Goal: Task Accomplishment & Management: Use online tool/utility

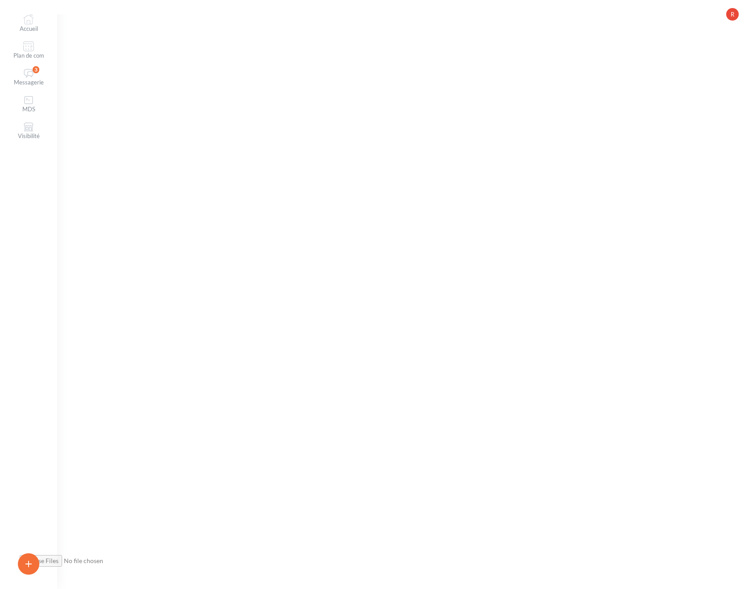
click at [738, 18] on button "R" at bounding box center [732, 14] width 13 height 13
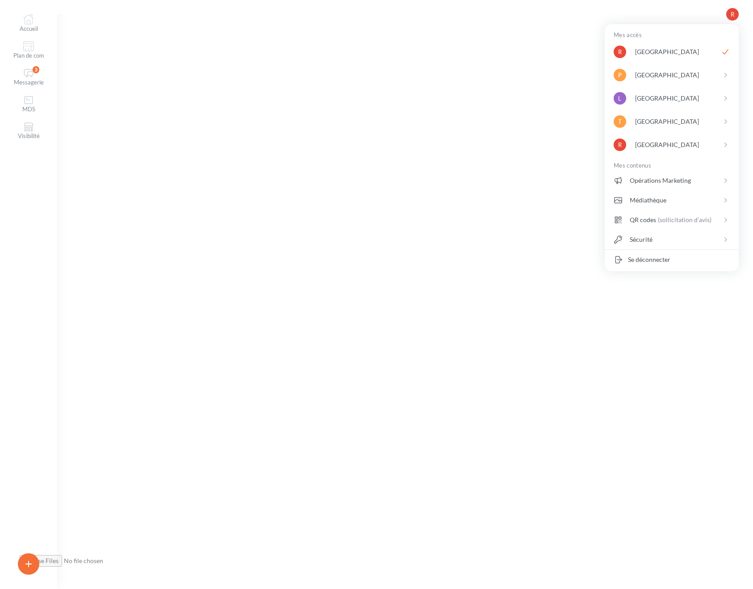
click at [490, 79] on div "Accueil Plan de com 3 Messagerie MDS Visibilité R" at bounding box center [376, 294] width 753 height 589
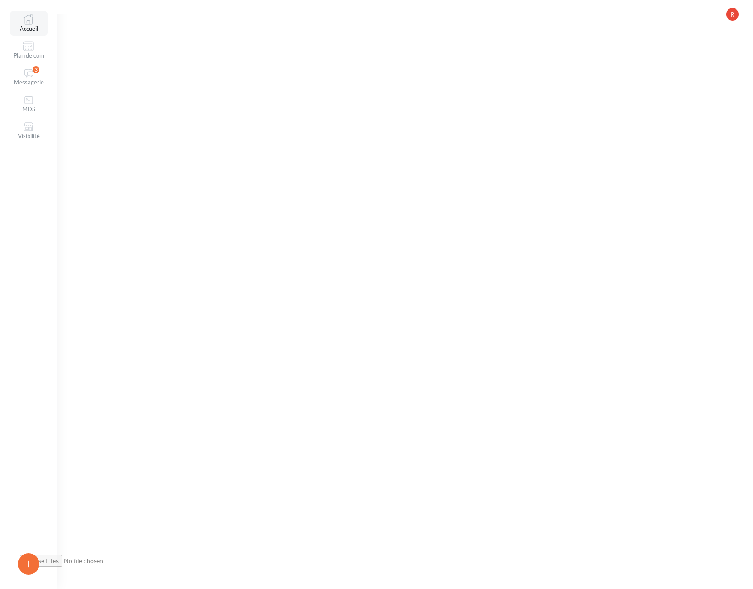
click at [29, 30] on link "Accueil" at bounding box center [29, 23] width 38 height 25
click at [32, 43] on icon at bounding box center [28, 46] width 11 height 11
click at [278, 225] on div "Accueil Plan de com 3 Messagerie MDS Visibilité R" at bounding box center [376, 294] width 753 height 589
click at [405, 162] on div "Accueil Plan de com 3 Messagerie MDS Visibilité R" at bounding box center [376, 294] width 753 height 589
click at [382, 168] on div "Accueil Plan de com 3 Messagerie MDS Visibilité R" at bounding box center [376, 294] width 753 height 589
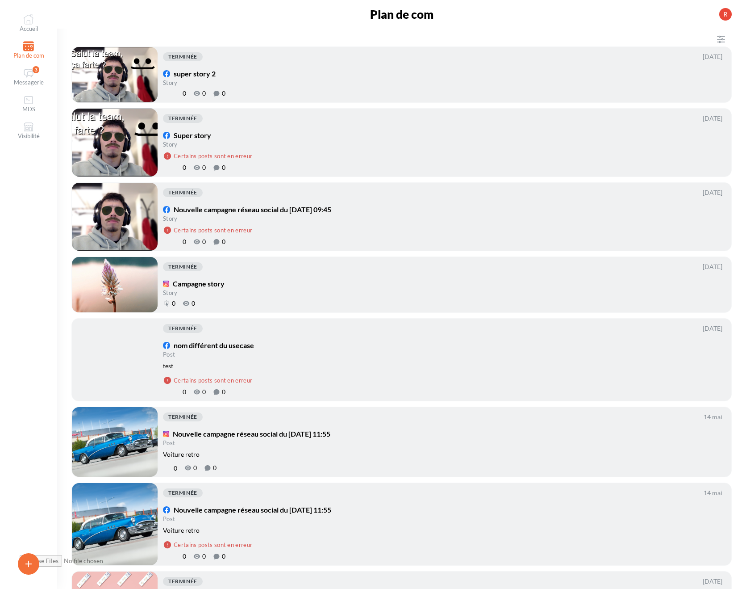
click at [29, 27] on link "Accueil" at bounding box center [29, 23] width 38 height 25
click at [29, 23] on icon at bounding box center [28, 19] width 11 height 11
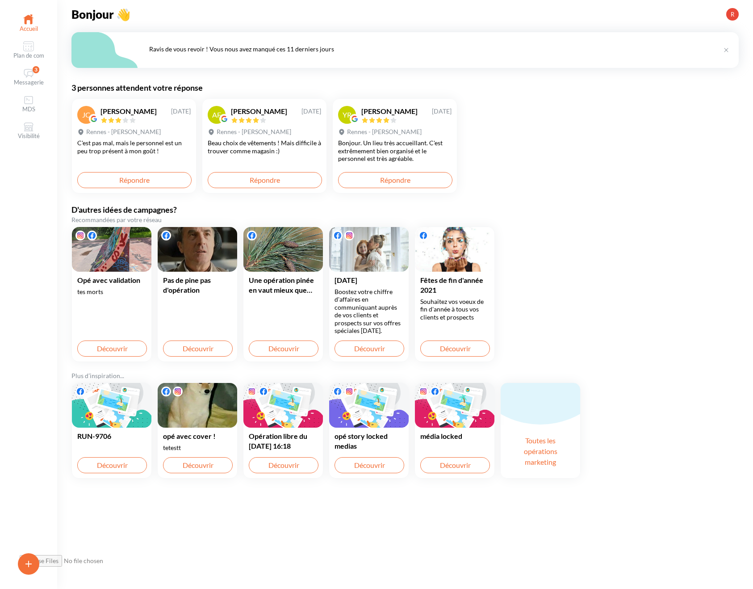
click at [496, 141] on div "JC Jennifer Castel 03/12/2020 Rennes - Kennedy C'est pas mal, mais le personnel…" at bounding box center [405, 146] width 696 height 124
click at [130, 422] on div at bounding box center [111, 405] width 79 height 45
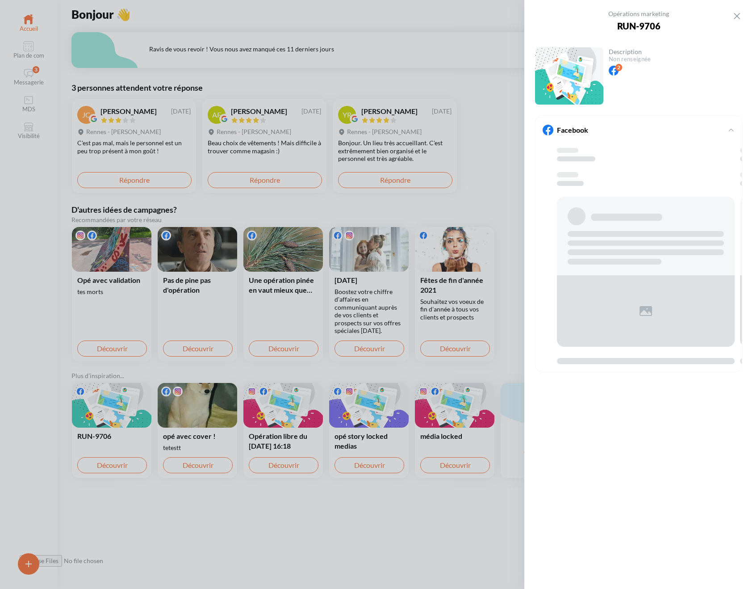
scroll to position [0, 14]
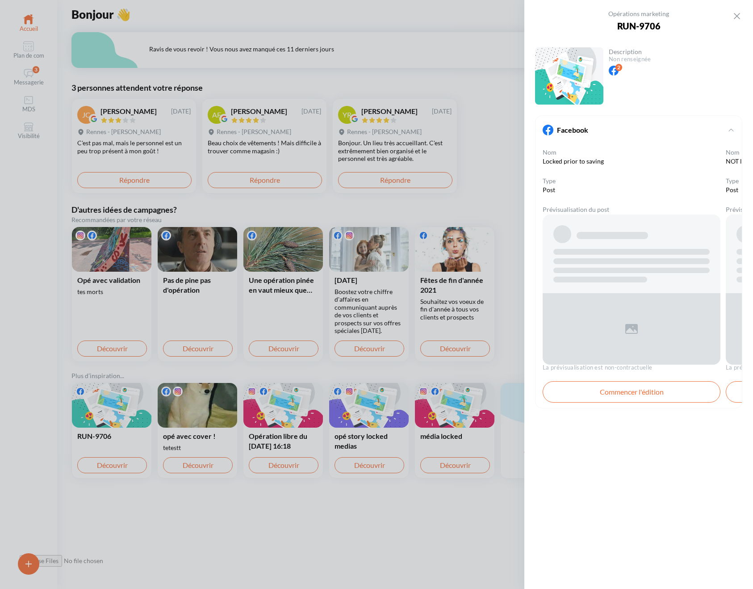
click at [618, 229] on div at bounding box center [631, 235] width 156 height 20
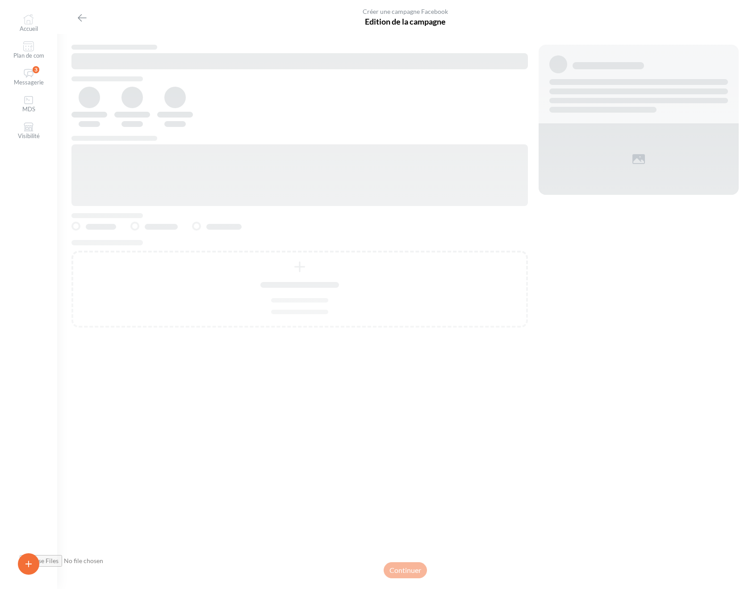
click at [528, 84] on div at bounding box center [302, 190] width 462 height 290
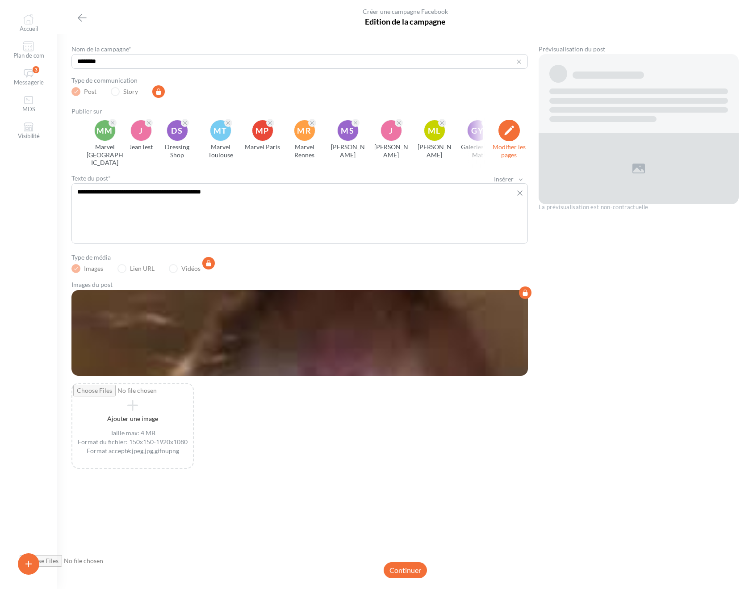
scroll to position [0, 14]
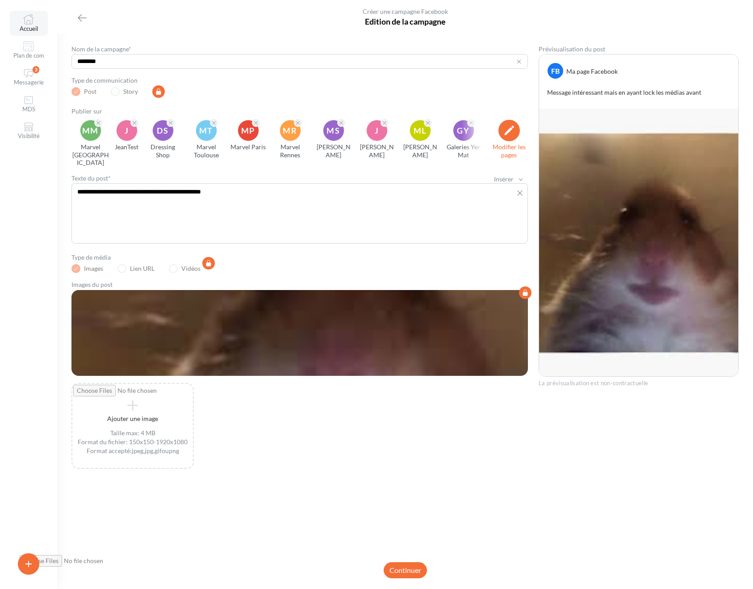
click at [36, 25] on link "Accueil" at bounding box center [29, 23] width 38 height 25
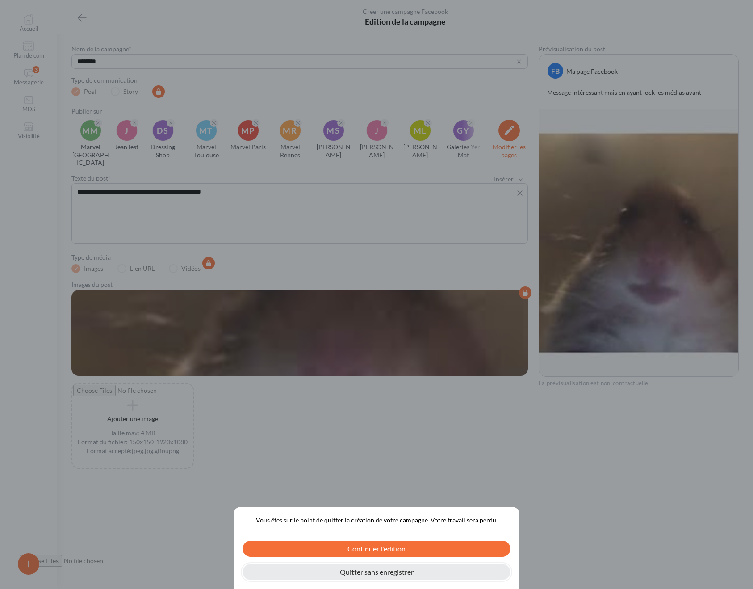
click at [403, 578] on button "Quitter sans enregistrer" at bounding box center [376, 572] width 268 height 16
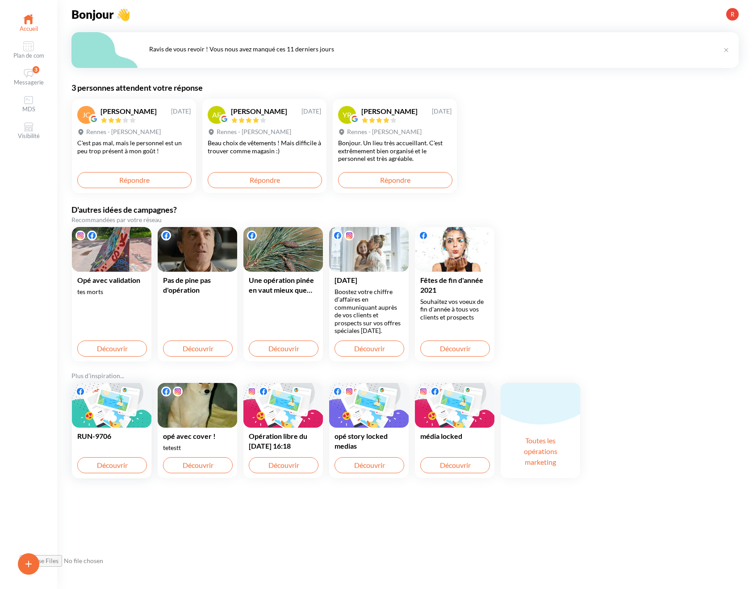
click at [120, 413] on div at bounding box center [111, 405] width 79 height 45
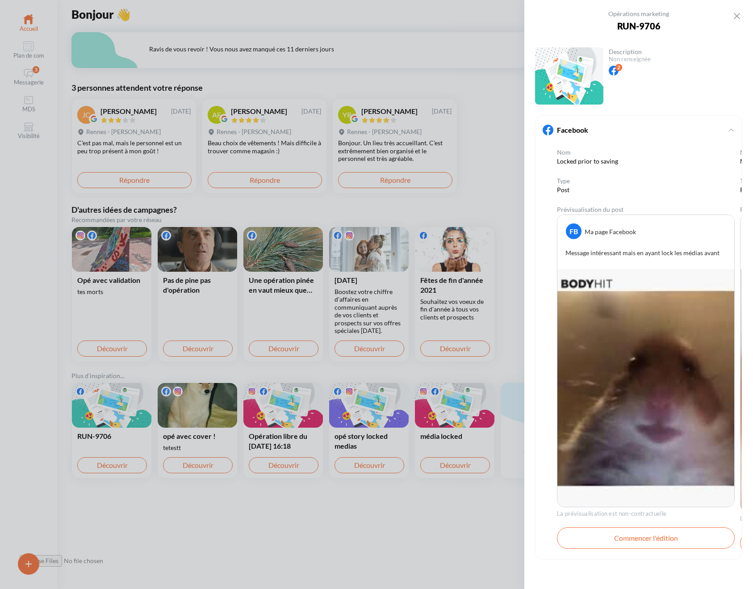
scroll to position [0, 14]
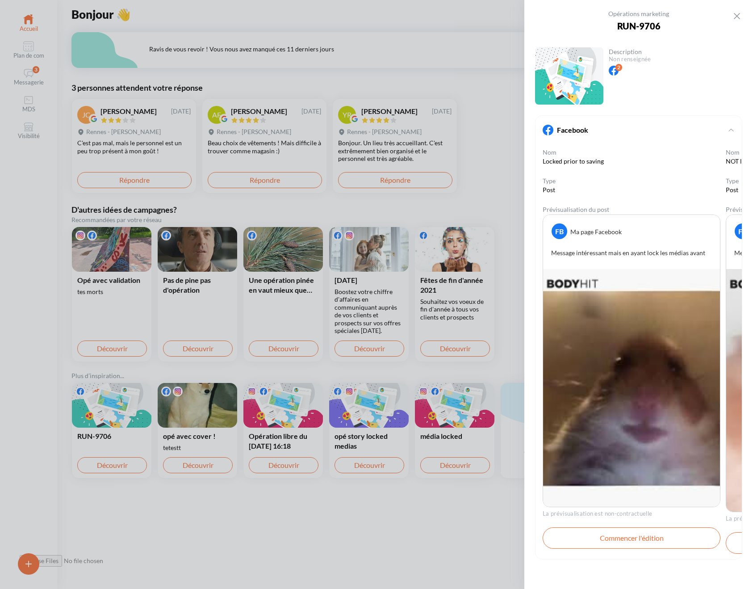
click at [651, 341] on img at bounding box center [631, 388] width 179 height 238
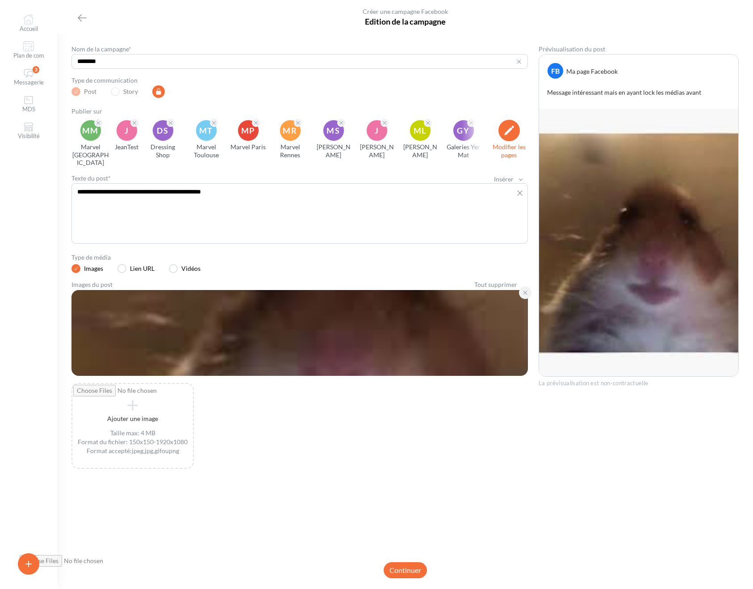
scroll to position [0, 14]
click at [79, 17] on icon "button" at bounding box center [82, 18] width 11 height 11
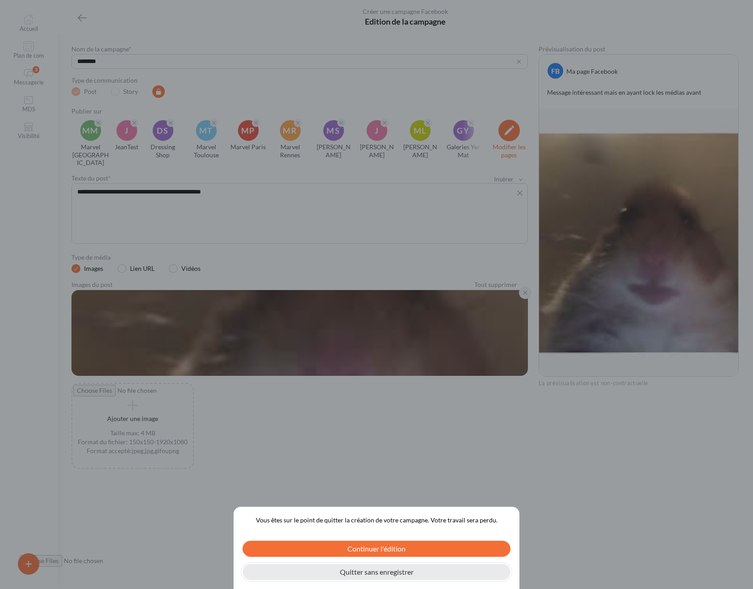
click at [391, 573] on button "Quitter sans enregistrer" at bounding box center [376, 572] width 268 height 16
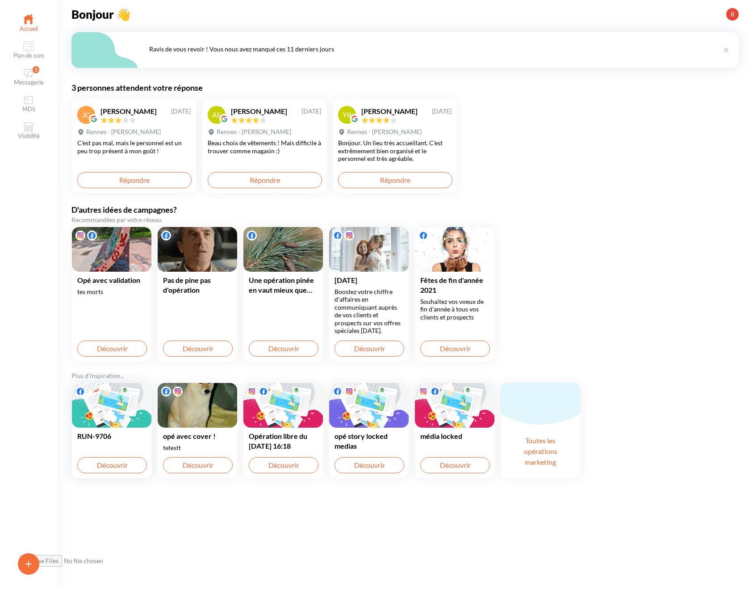
click at [503, 89] on div "JC Jennifer Castel 03/12/2020 Rennes - Kennedy C'est pas mal, mais le personnel…" at bounding box center [405, 146] width 696 height 124
click at [129, 415] on div at bounding box center [111, 405] width 79 height 45
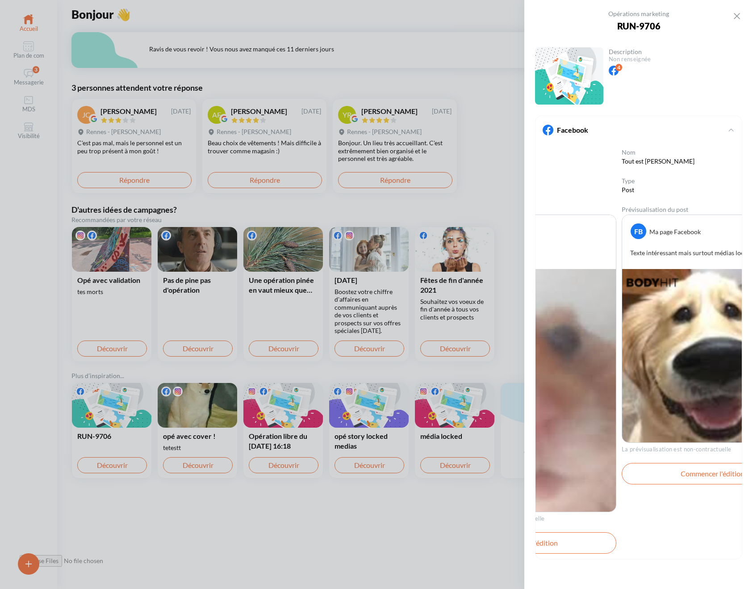
scroll to position [0, 388]
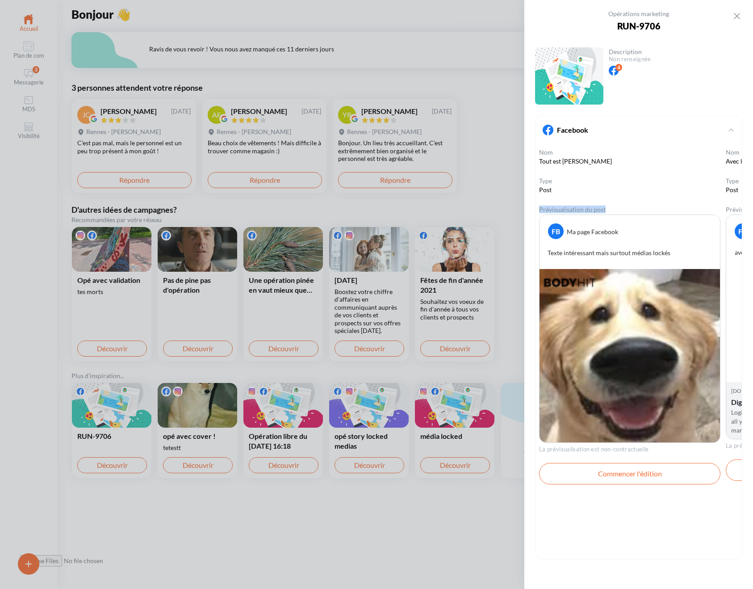
drag, startPoint x: 637, startPoint y: 305, endPoint x: 583, endPoint y: 217, distance: 104.0
click at [583, 217] on div "Nom Tout est locké Type Post Prévisualisation du post FB Ma page Facebook Texte…" at bounding box center [629, 316] width 181 height 336
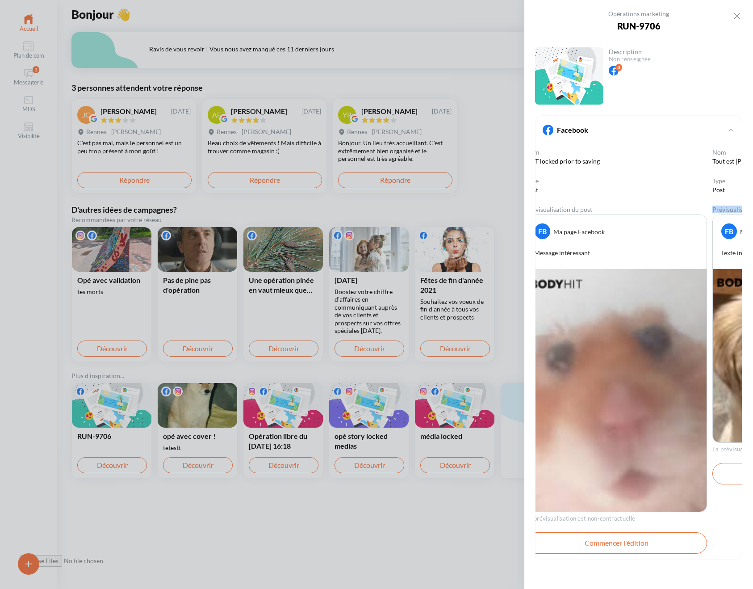
scroll to position [0, 201]
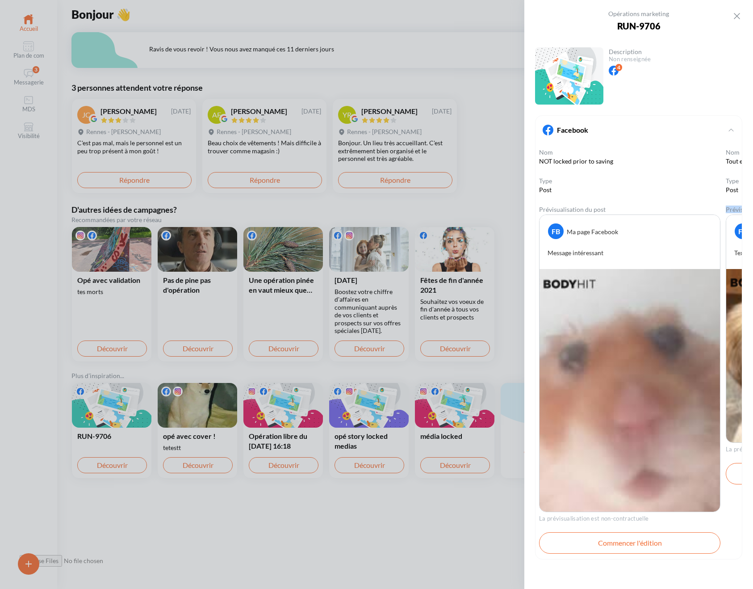
click at [620, 299] on img at bounding box center [630, 390] width 182 height 243
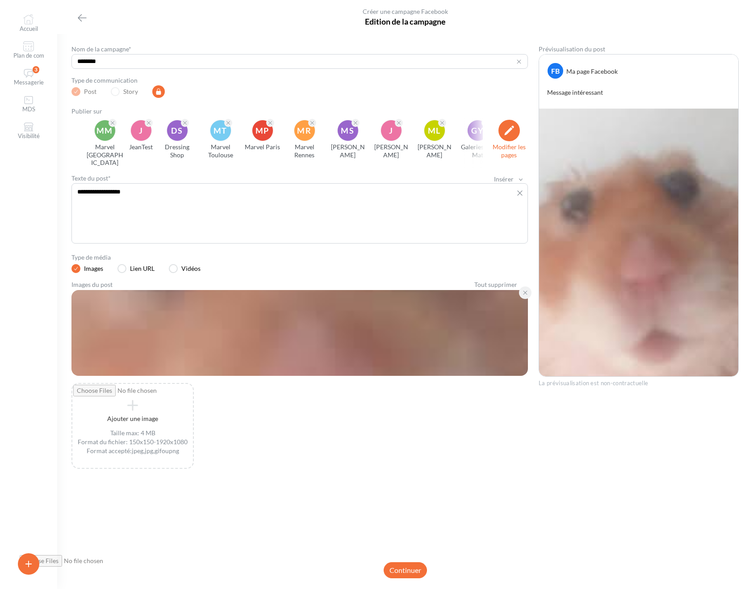
scroll to position [0, 14]
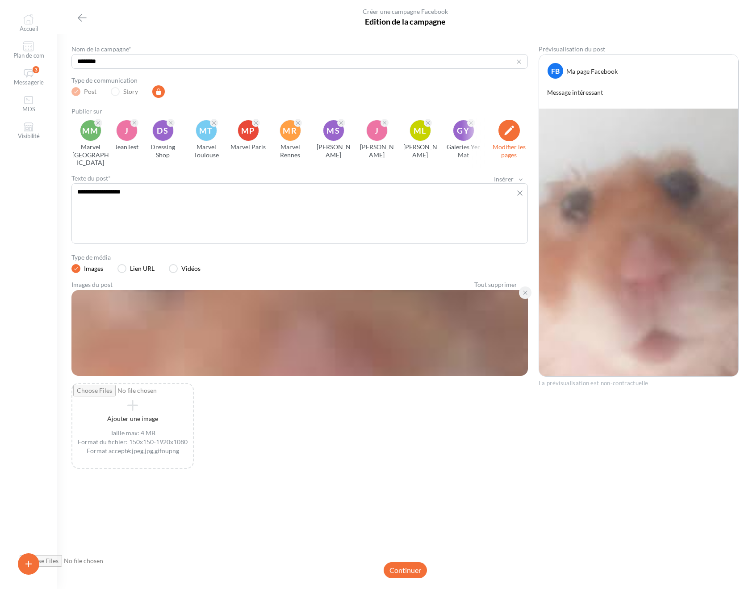
click at [389, 267] on div "Type de média Images Lien URL Vidéos Images du post Tout supprimer Ajouter une …" at bounding box center [299, 363] width 456 height 225
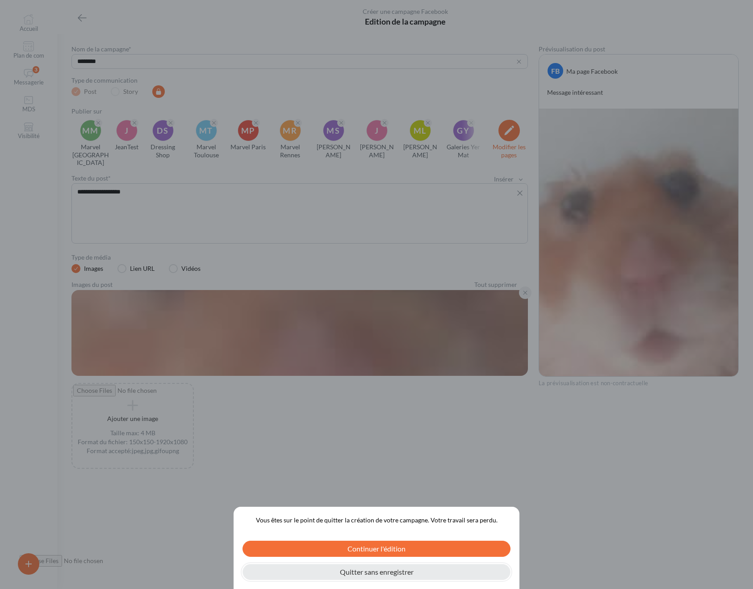
click at [380, 568] on button "Quitter sans enregistrer" at bounding box center [376, 572] width 268 height 16
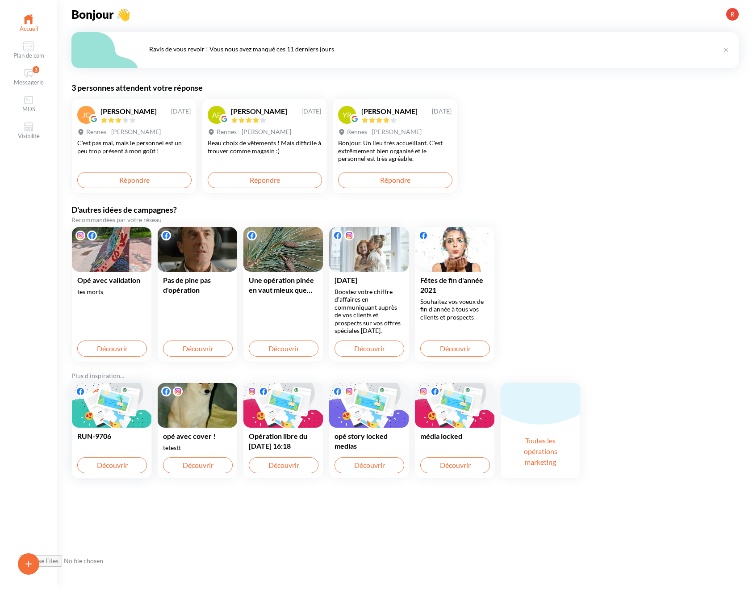
click at [125, 443] on div "RUN-9706" at bounding box center [111, 447] width 79 height 40
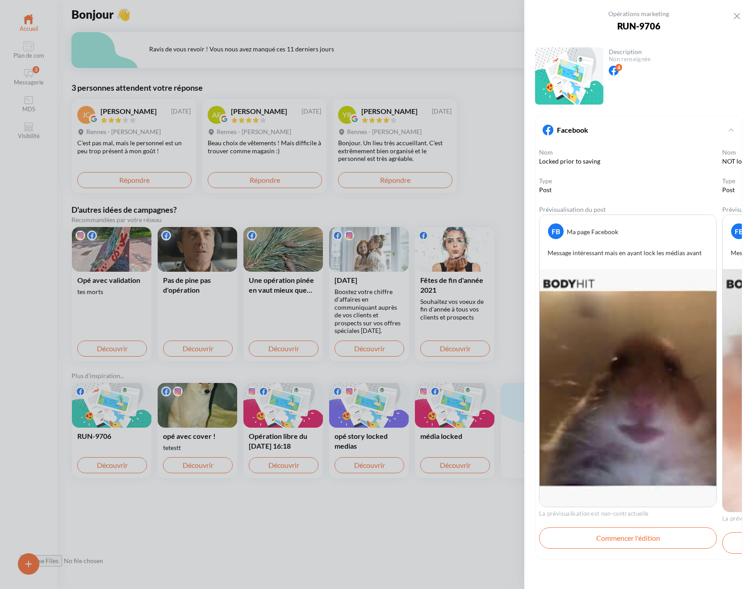
scroll to position [0, 14]
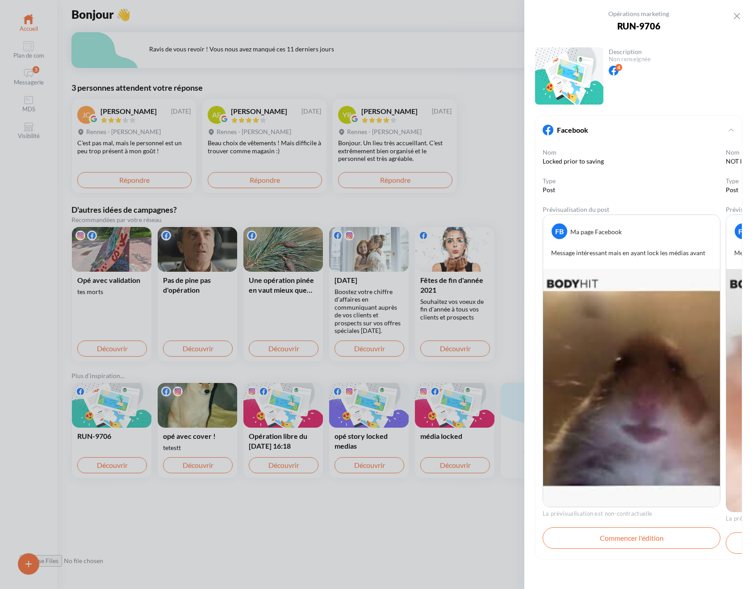
click at [639, 328] on img at bounding box center [631, 388] width 179 height 238
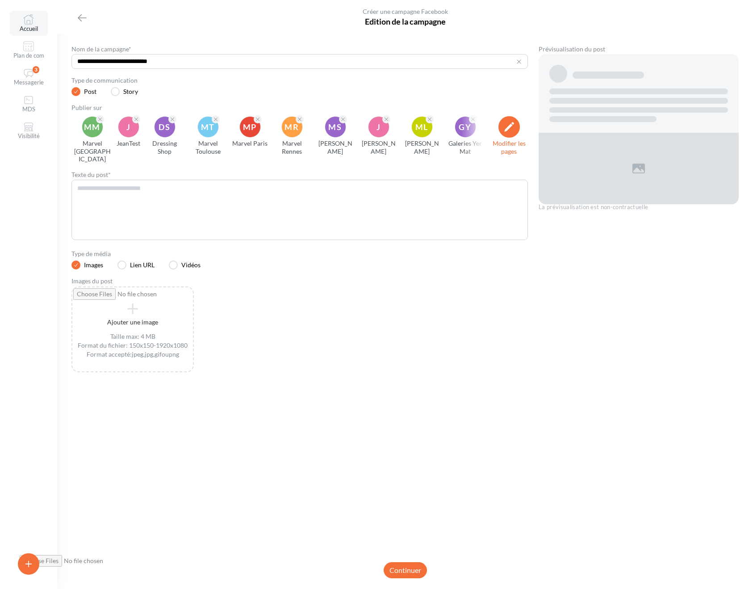
click at [17, 12] on link "Accueil" at bounding box center [29, 23] width 38 height 25
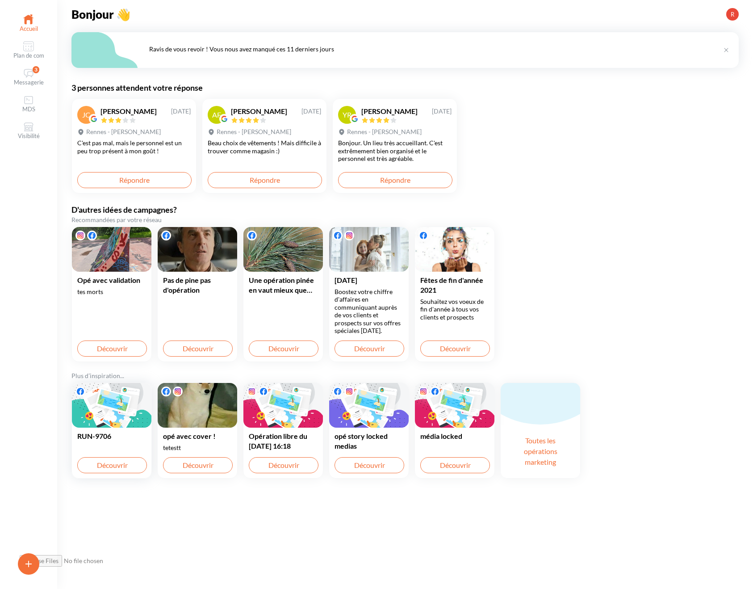
click at [122, 448] on div "RUN-9706" at bounding box center [111, 447] width 79 height 40
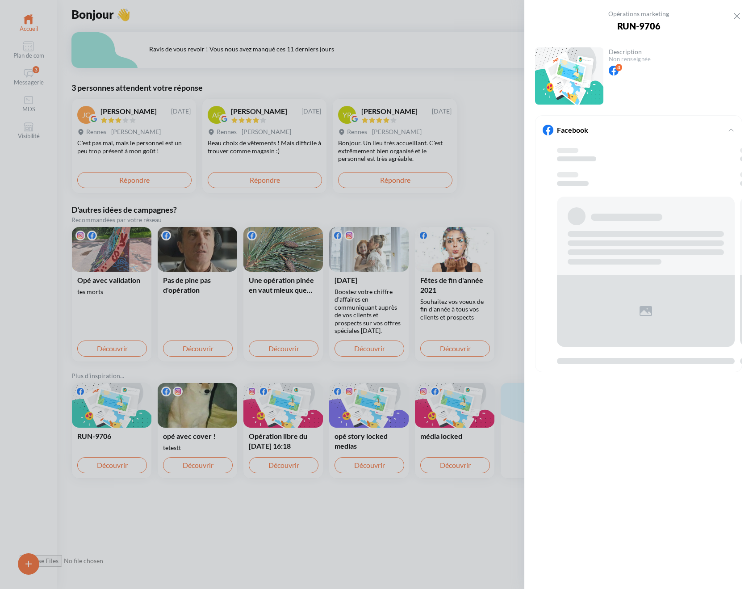
scroll to position [0, 14]
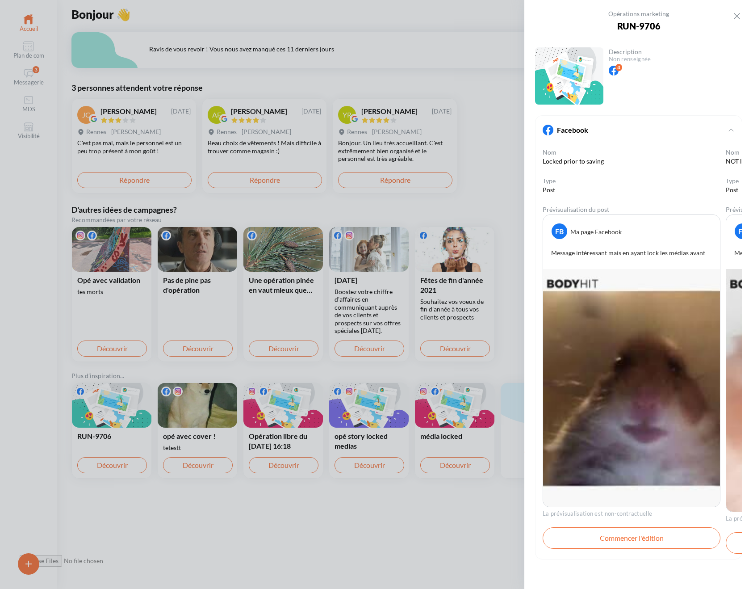
click at [614, 313] on img at bounding box center [631, 388] width 179 height 238
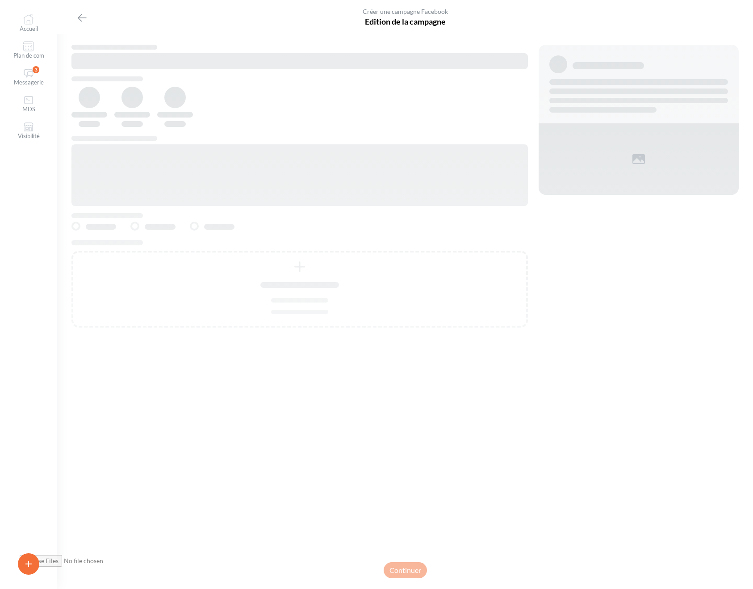
click at [235, 24] on h3 "Edition de la campagne" at bounding box center [404, 21] width 667 height 11
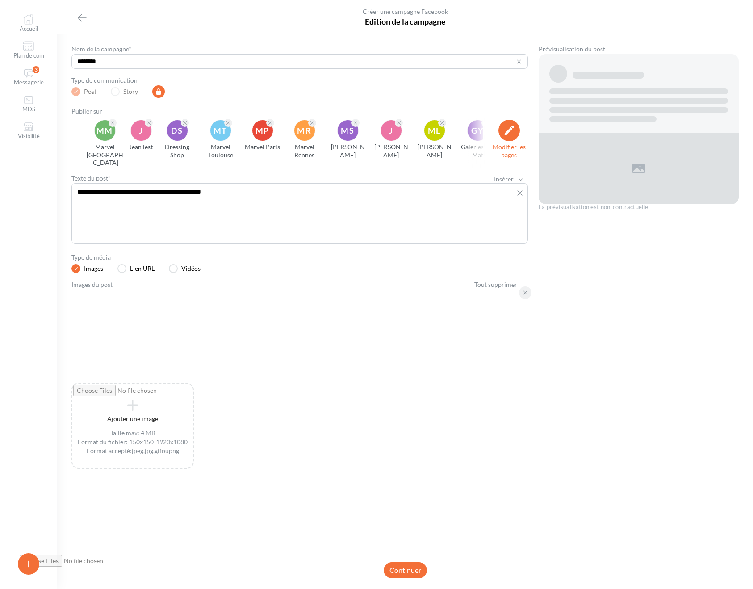
scroll to position [0, 14]
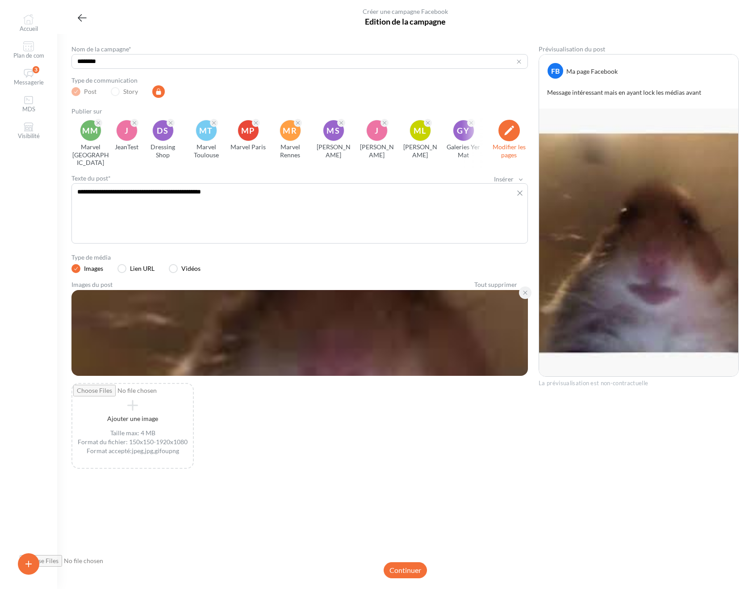
click at [75, 15] on button "Bouton pour revenir en arrière" at bounding box center [81, 17] width 21 height 21
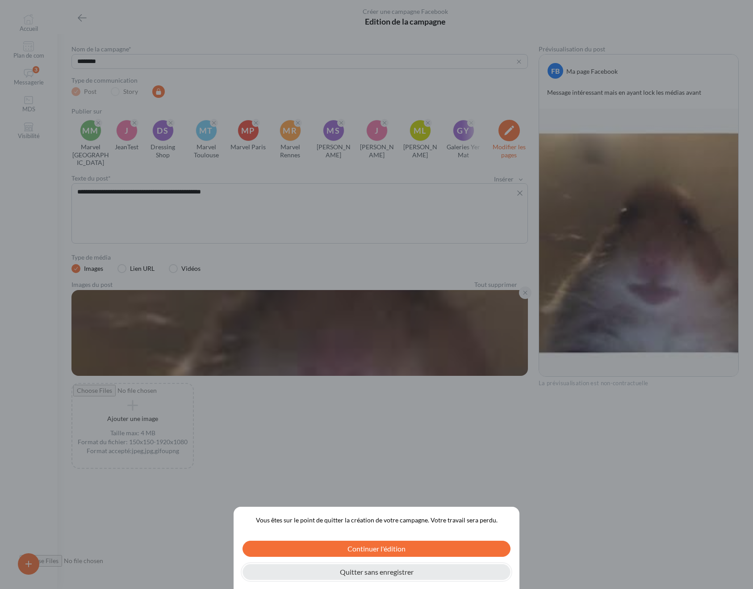
click at [428, 573] on button "Quitter sans enregistrer" at bounding box center [376, 572] width 268 height 16
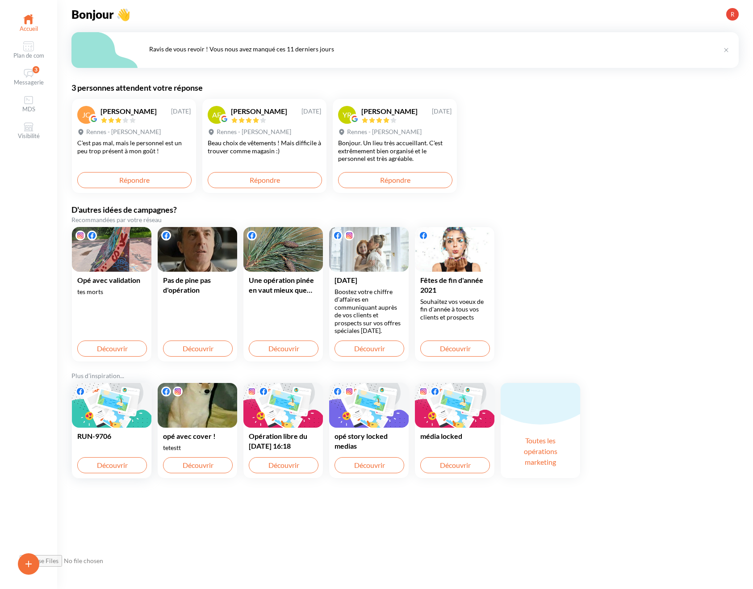
click at [110, 426] on div at bounding box center [111, 405] width 79 height 45
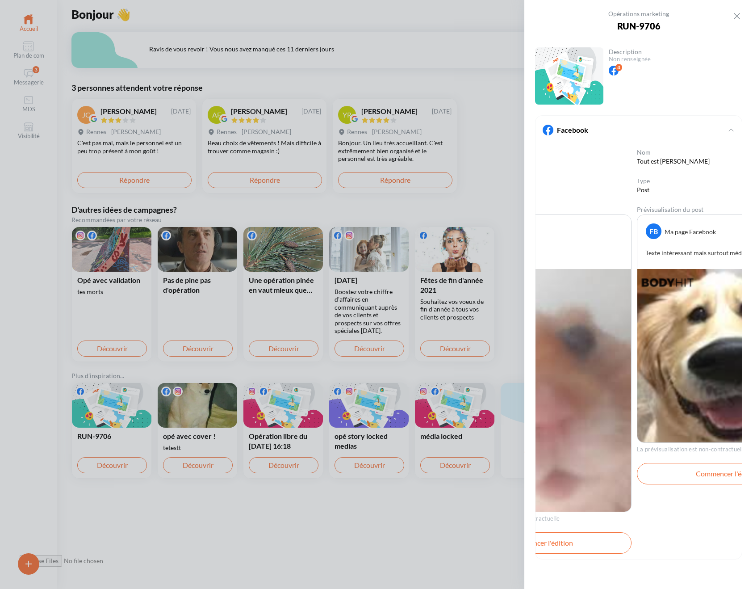
scroll to position [0, 201]
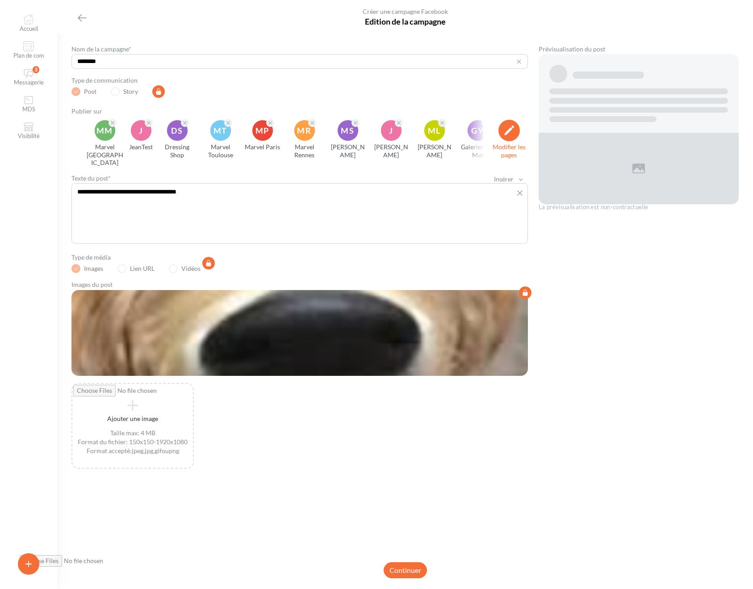
scroll to position [0, 14]
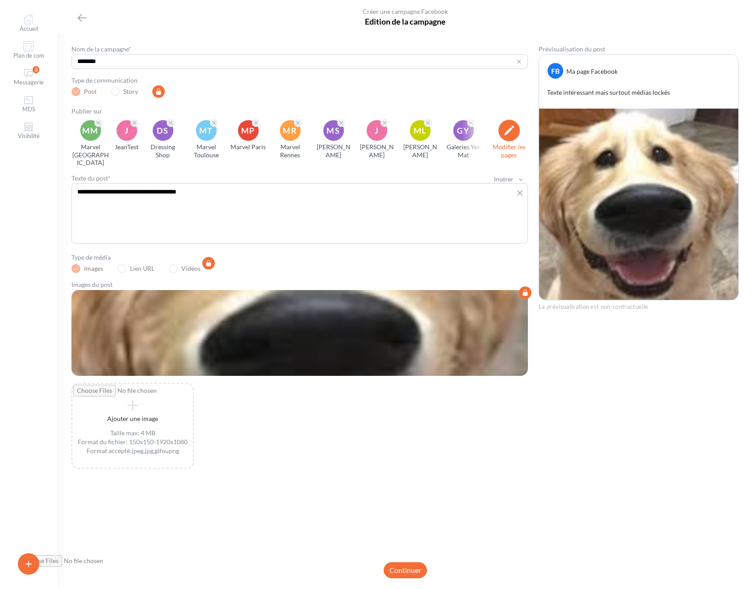
click at [153, 348] on div at bounding box center [299, 333] width 456 height 86
click at [84, 18] on icon "button" at bounding box center [82, 18] width 11 height 11
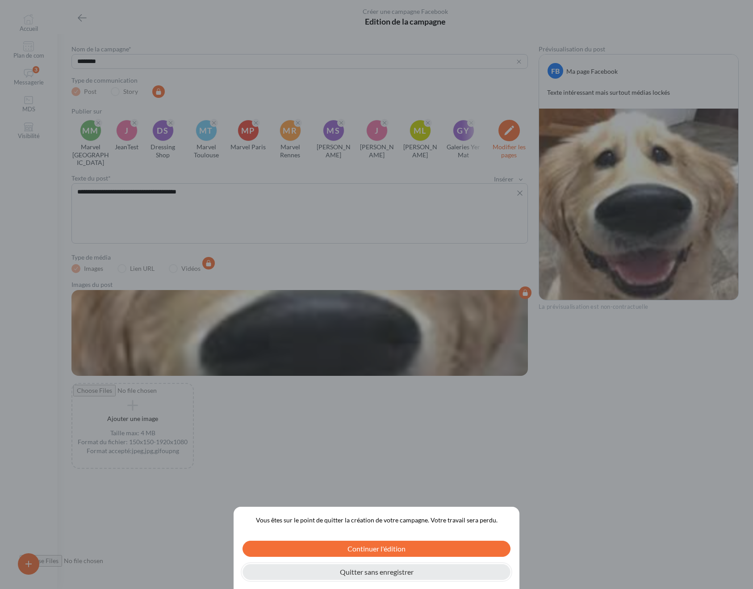
click at [374, 577] on button "Quitter sans enregistrer" at bounding box center [376, 572] width 268 height 16
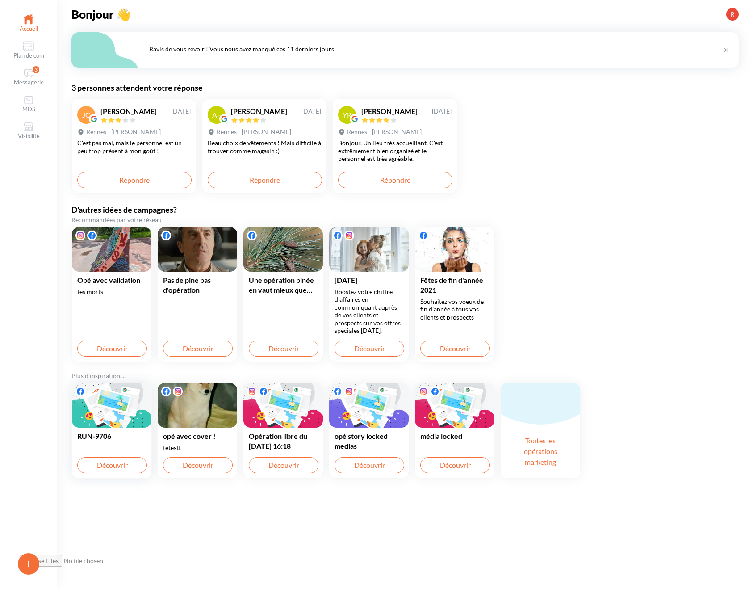
click at [122, 415] on div at bounding box center [111, 405] width 79 height 45
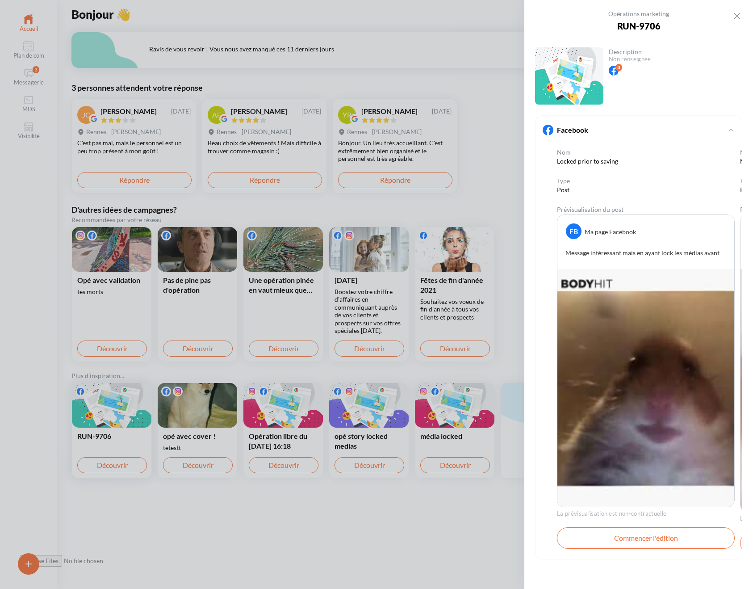
scroll to position [0, 14]
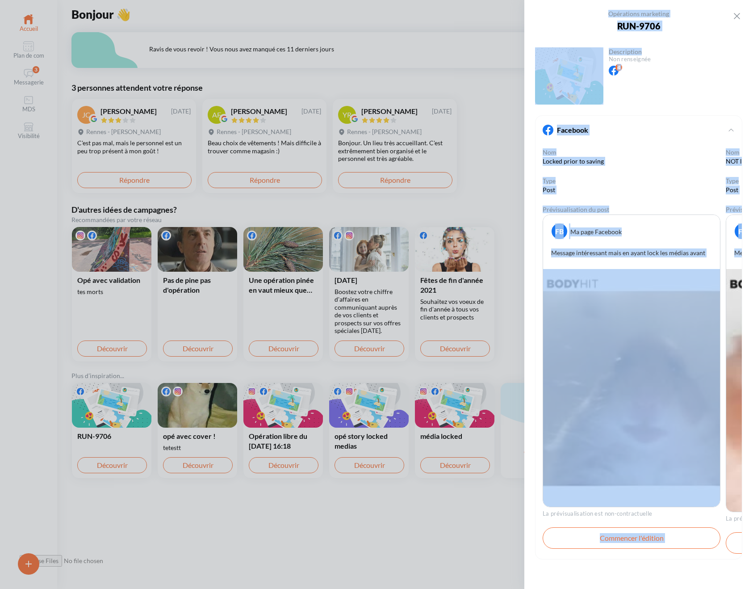
drag, startPoint x: 707, startPoint y: 276, endPoint x: 517, endPoint y: 289, distance: 190.7
click at [514, 296] on div "Opérations marketing RUN-9706 Fermer Description Non renseignée 4 Facebook Voir…" at bounding box center [376, 294] width 753 height 589
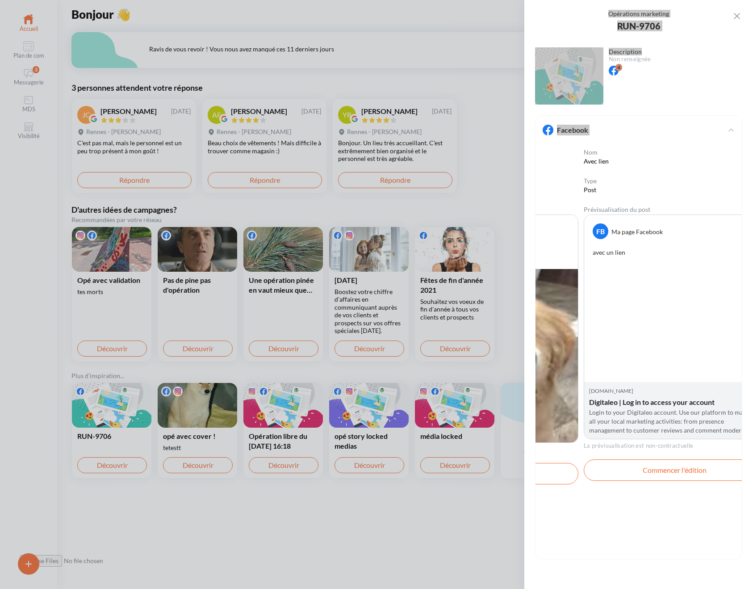
scroll to position [0, 560]
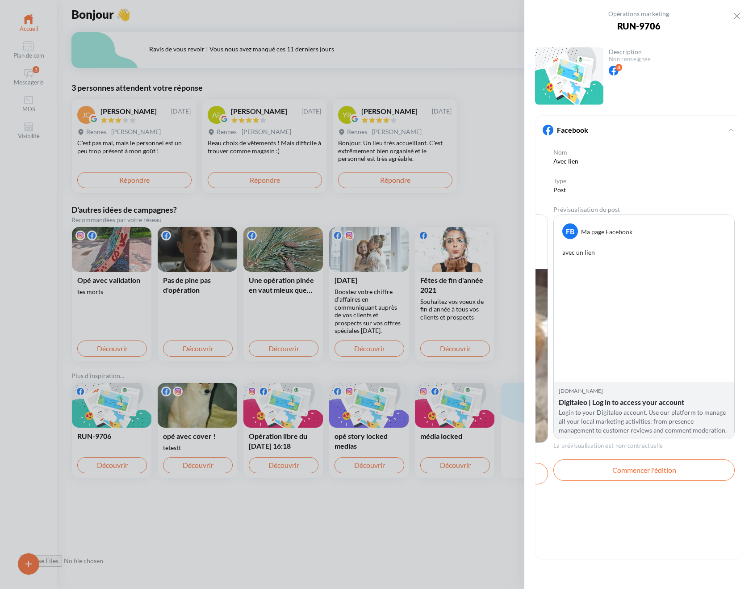
click at [674, 330] on div at bounding box center [643, 324] width 181 height 115
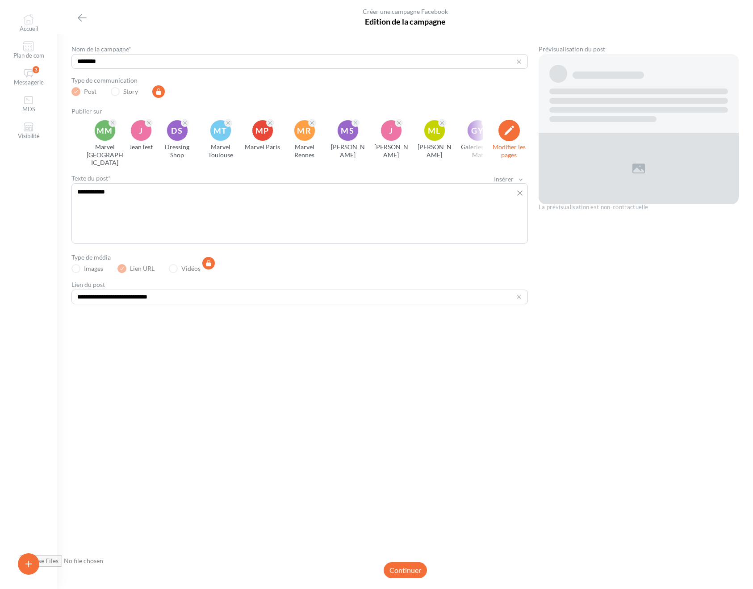
scroll to position [0, 14]
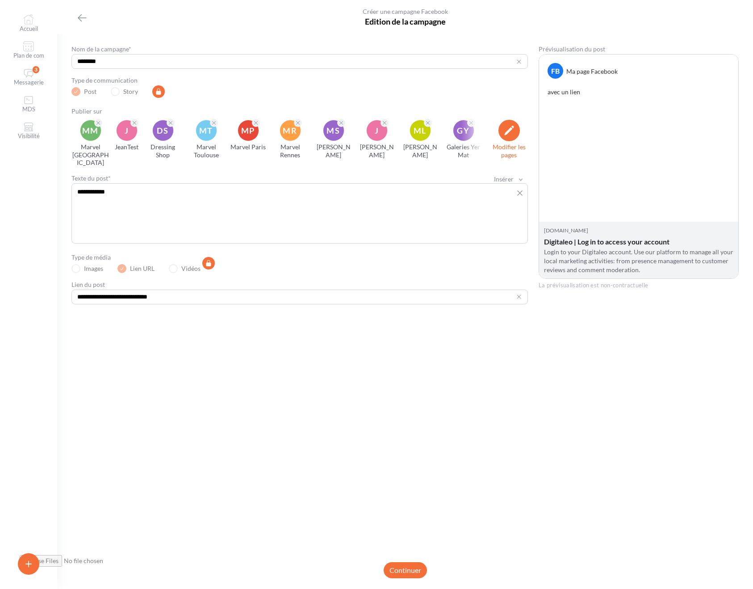
click at [193, 337] on div "Continuer" at bounding box center [405, 348] width 696 height 38
